Goal: Information Seeking & Learning: Learn about a topic

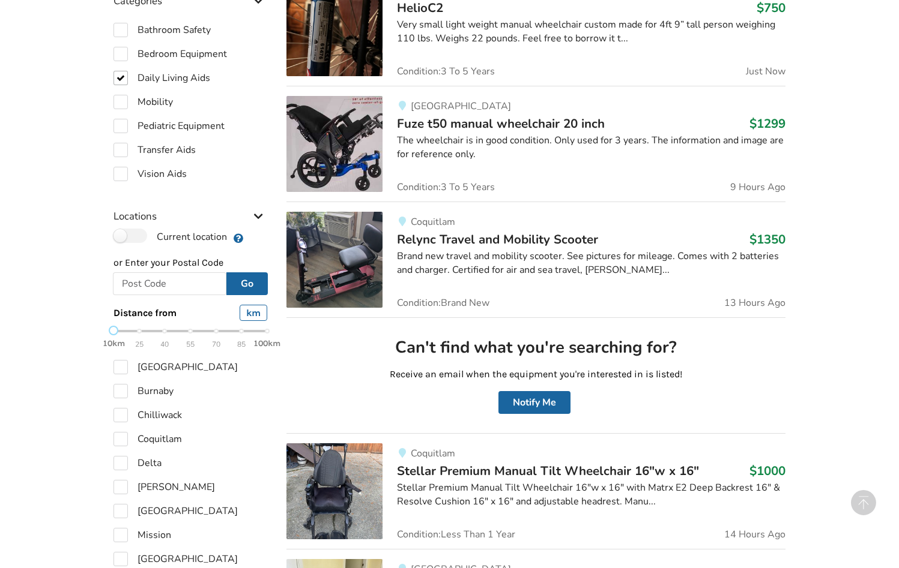
checkbox input "true"
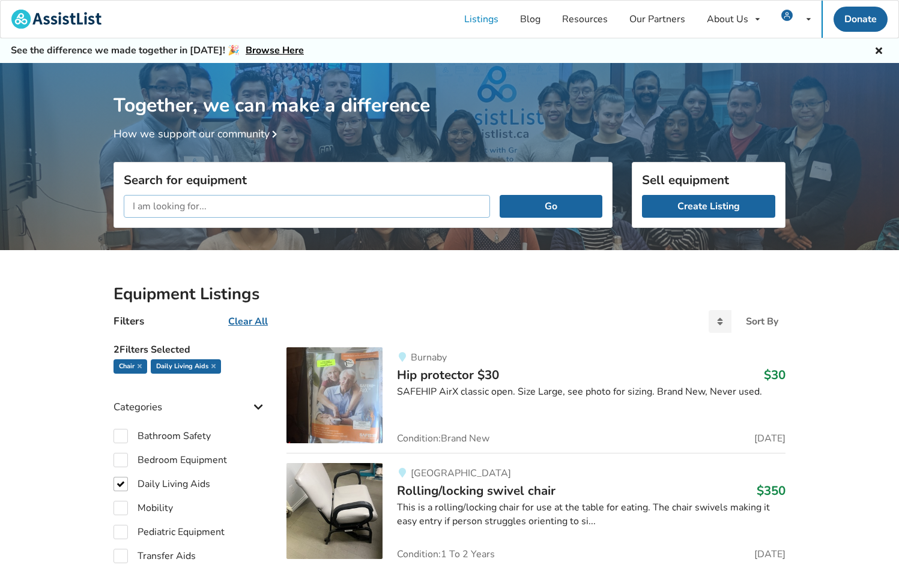
click at [219, 203] on input "text" at bounding box center [307, 206] width 366 height 23
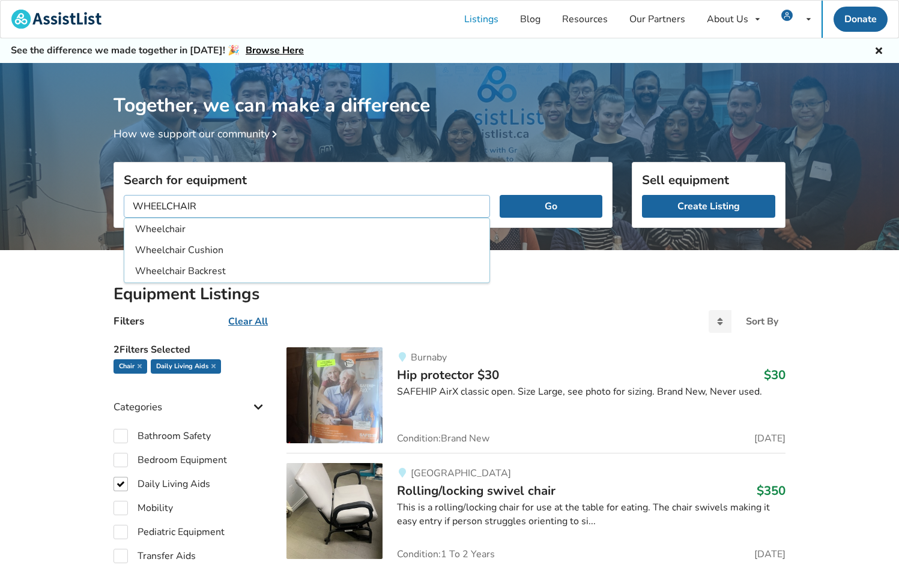
click at [499, 195] on button "Go" at bounding box center [550, 206] width 103 height 23
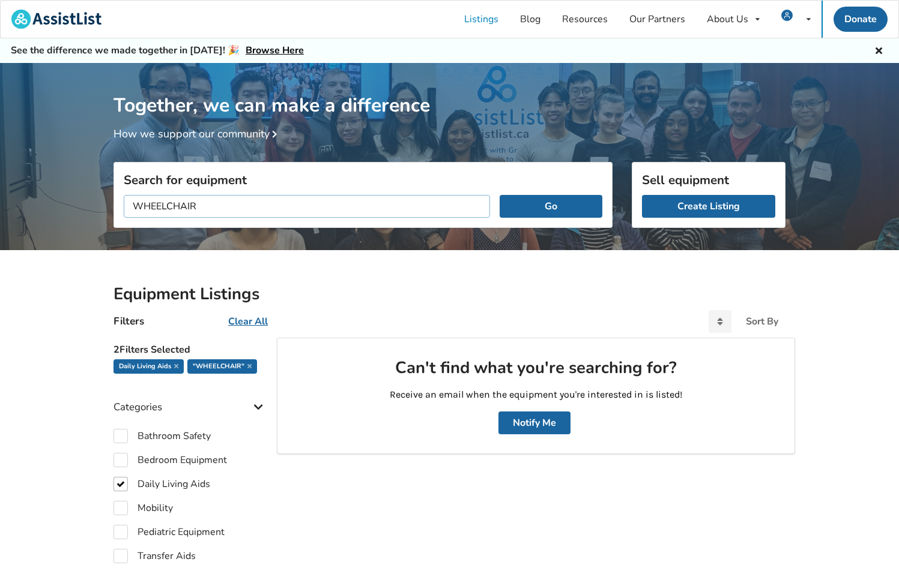
click at [174, 208] on input "WHEELCHAIR" at bounding box center [307, 206] width 366 height 23
click at [167, 208] on input "WHEELCHAIR" at bounding box center [307, 206] width 366 height 23
type input "WHEEL CHAIR"
click at [499, 195] on button "Go" at bounding box center [550, 206] width 103 height 23
click at [174, 365] on icon at bounding box center [176, 366] width 4 height 6
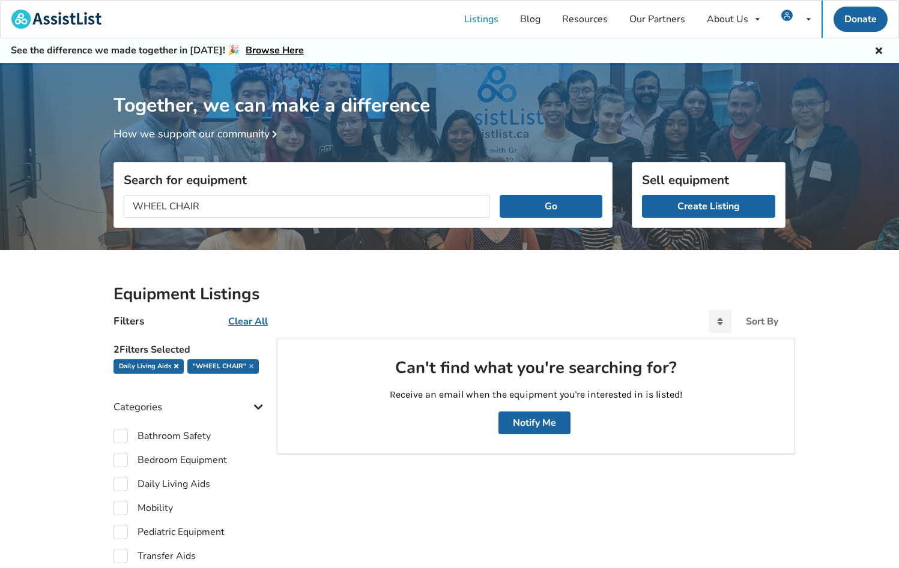
checkbox input "false"
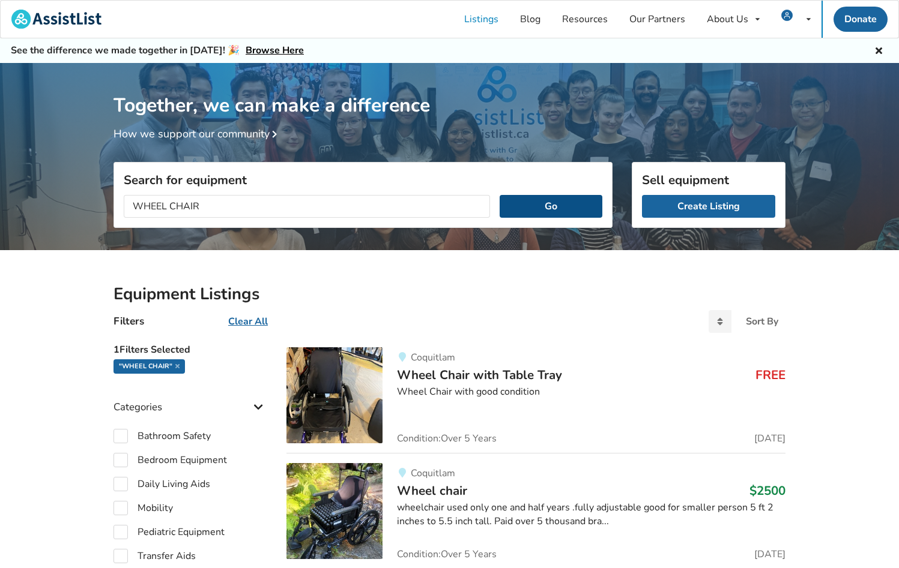
click at [558, 201] on button "Go" at bounding box center [550, 206] width 103 height 23
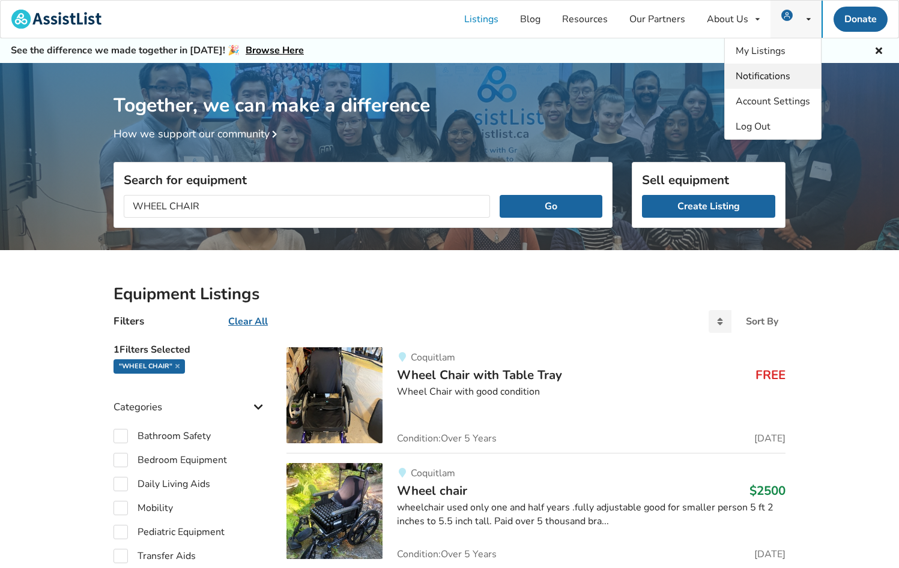
click at [762, 77] on span "Notifications" at bounding box center [762, 76] width 55 height 13
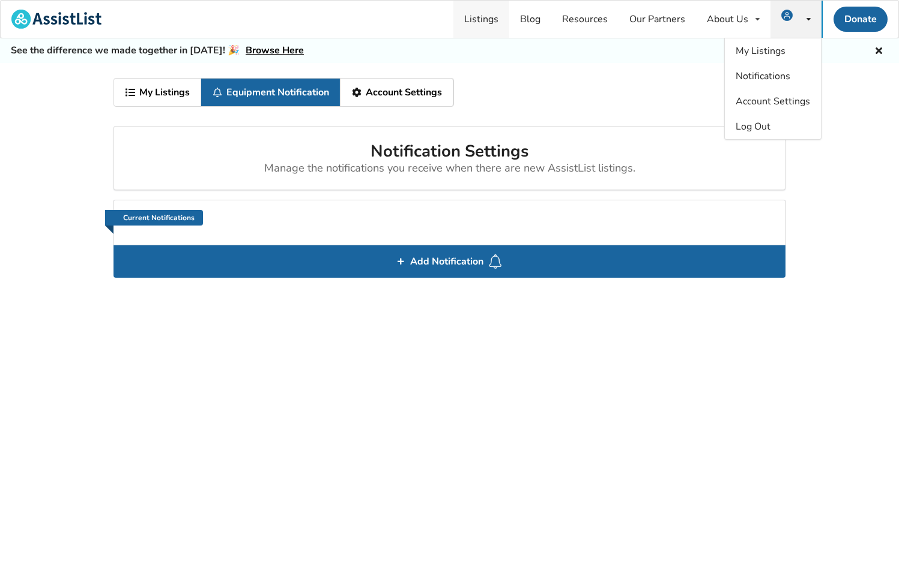
click at [480, 18] on link "Listings" at bounding box center [481, 19] width 56 height 37
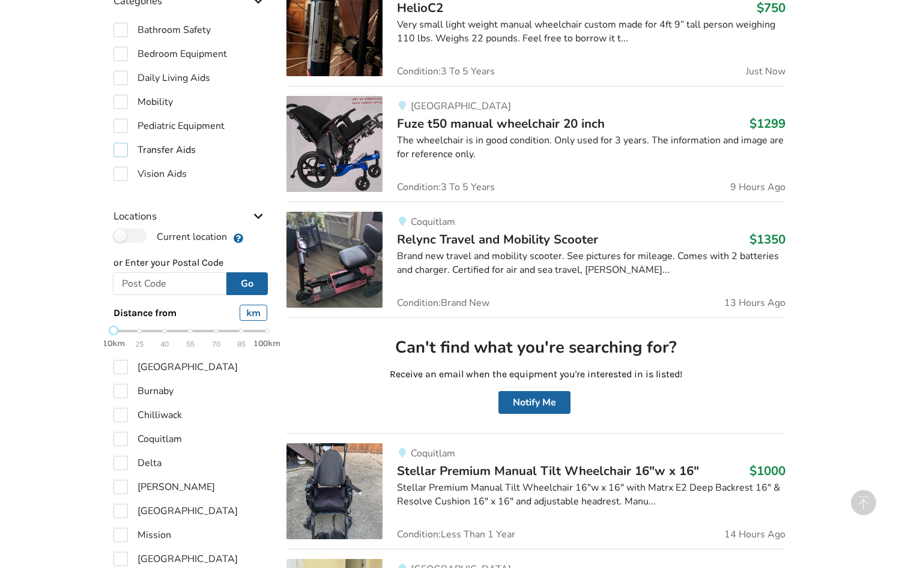
click at [181, 151] on label "Transfer Aids" at bounding box center [154, 150] width 82 height 14
checkbox input "true"
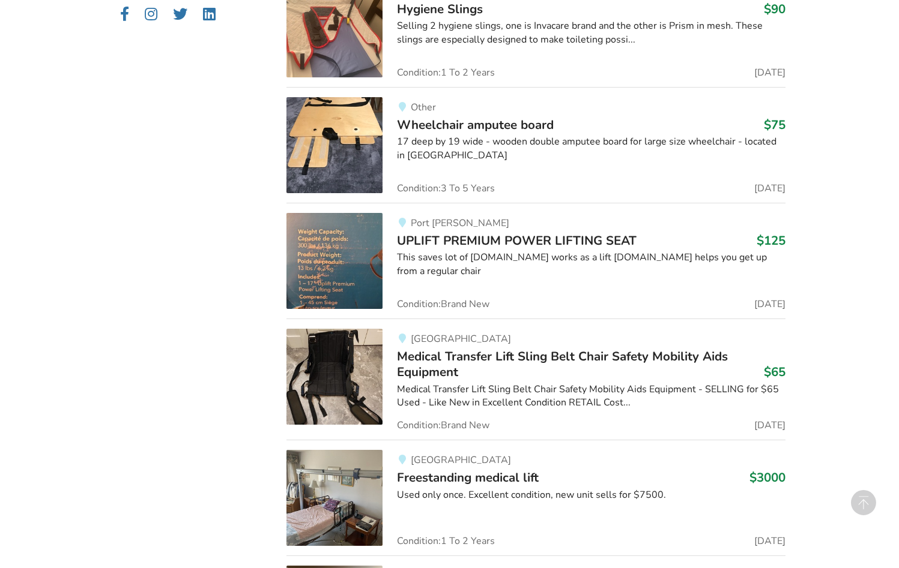
scroll to position [1546, 0]
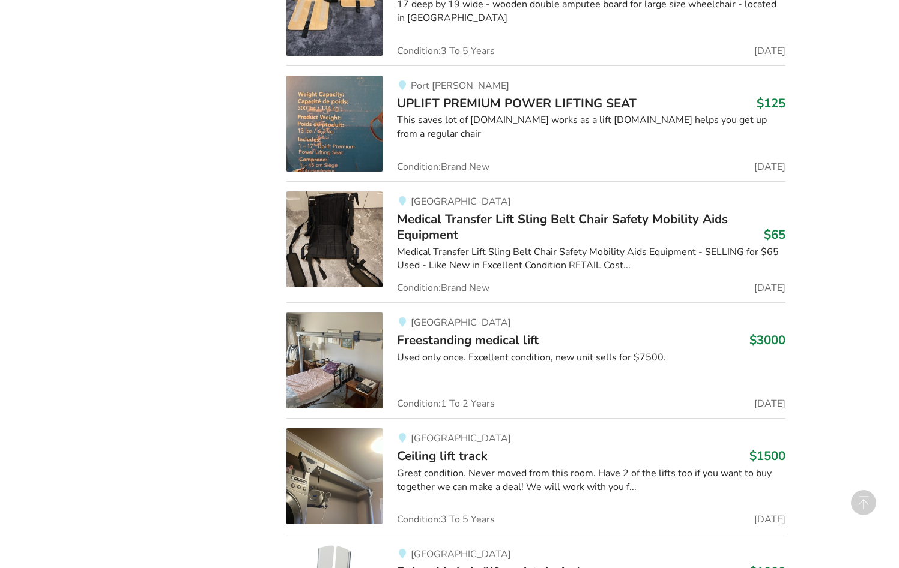
click at [447, 345] on span "Freestanding medical lift" at bounding box center [468, 340] width 142 height 17
